Goal: Check status: Check status

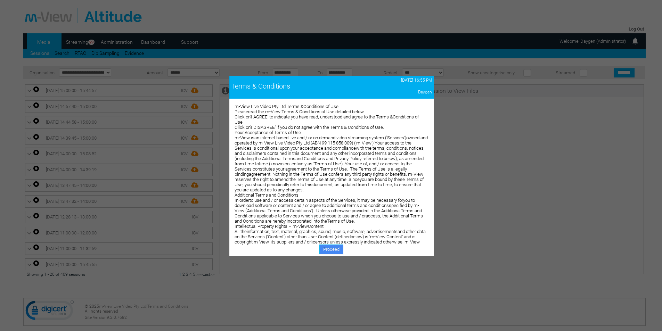
click at [333, 252] on link "Proceed" at bounding box center [331, 250] width 24 height 10
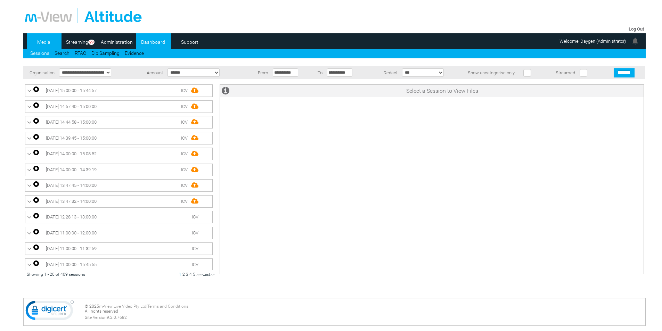
click at [146, 42] on link "Dashboard" at bounding box center [153, 42] width 34 height 10
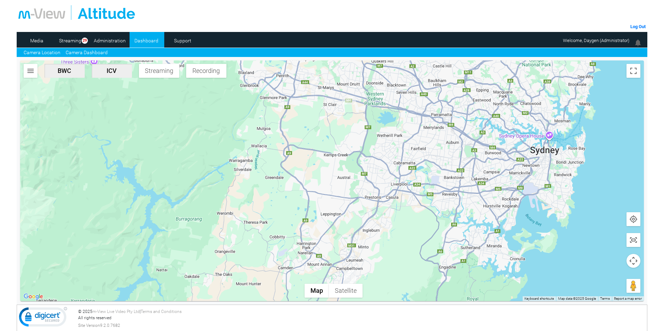
click at [89, 52] on link "Camera Dashboard" at bounding box center [87, 52] width 42 height 7
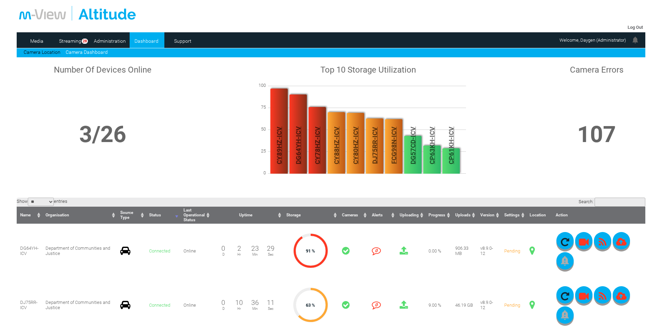
scroll to position [139, 0]
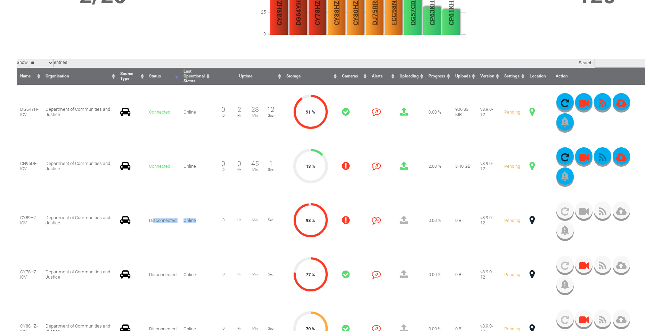
drag, startPoint x: 188, startPoint y: 221, endPoint x: 153, endPoint y: 221, distance: 34.8
click at [153, 221] on tr "CY89HZ-ICV Department of Communities and Justice 0 0 Disconnected Online 00 hr …" at bounding box center [331, 220] width 629 height 54
click at [154, 221] on span "Disconnected" at bounding box center [162, 220] width 27 height 5
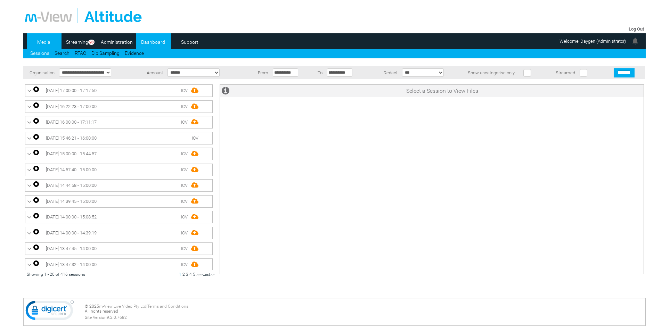
click at [149, 41] on link "Dashboard" at bounding box center [153, 42] width 34 height 10
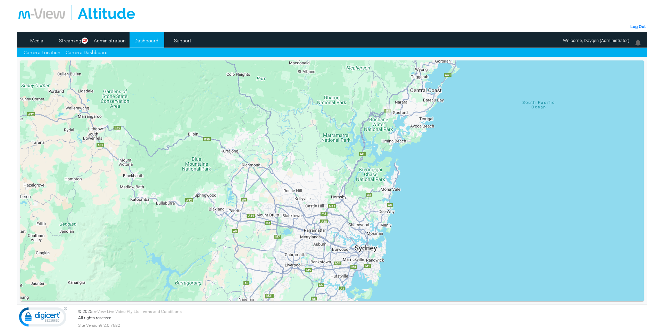
click at [72, 54] on link "Camera Dashboard" at bounding box center [87, 52] width 42 height 7
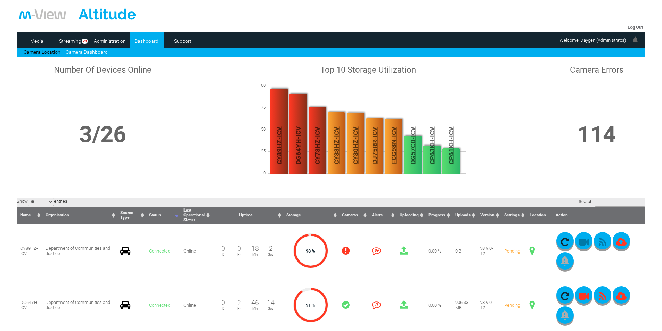
scroll to position [104, 0]
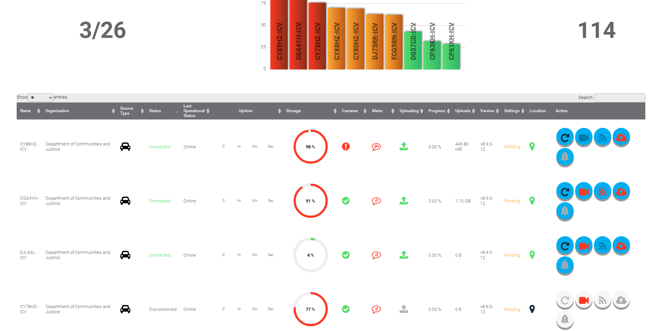
click at [27, 145] on span "CY89HZ-ICV" at bounding box center [29, 146] width 18 height 10
click at [27, 47] on td "3/26" at bounding box center [102, 30] width 171 height 115
